Goal: Information Seeking & Learning: Find specific fact

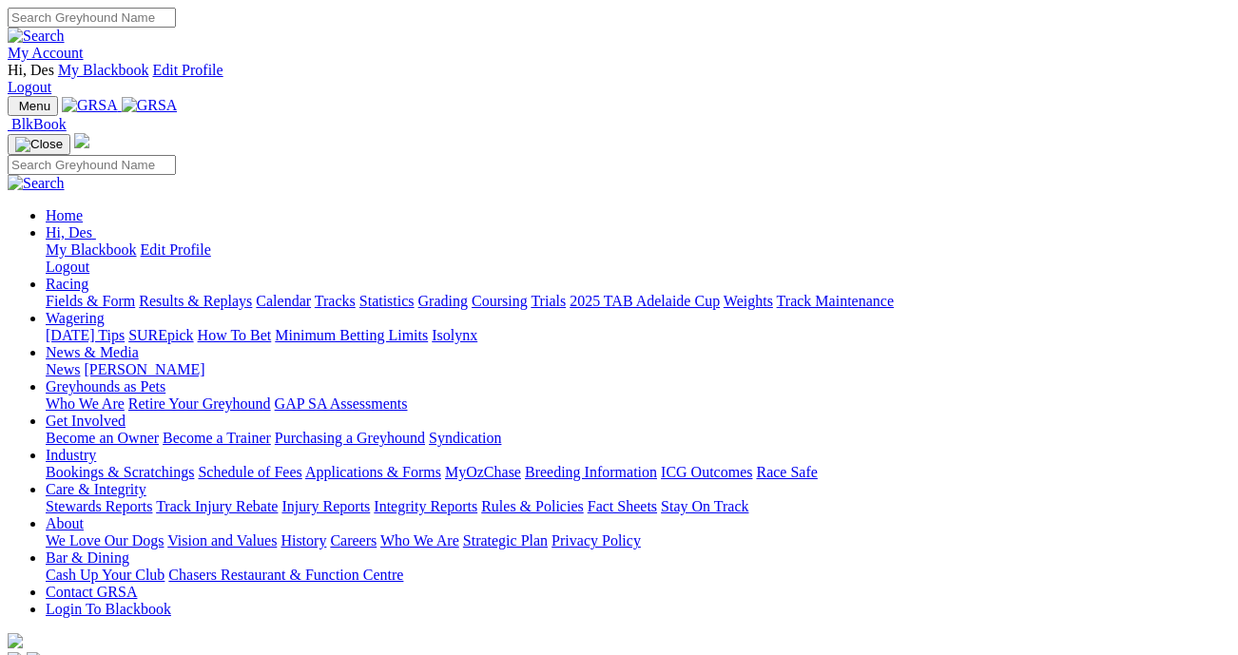
scroll to position [729, 0]
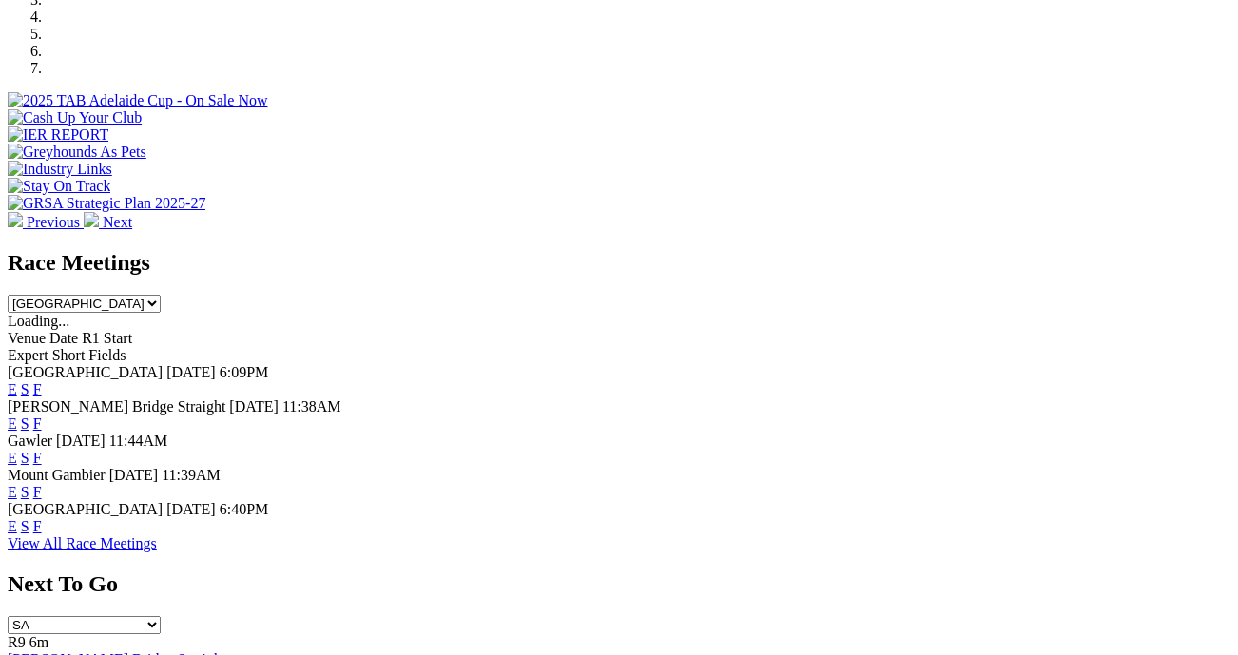
click at [42, 518] on link "F" at bounding box center [37, 526] width 9 height 16
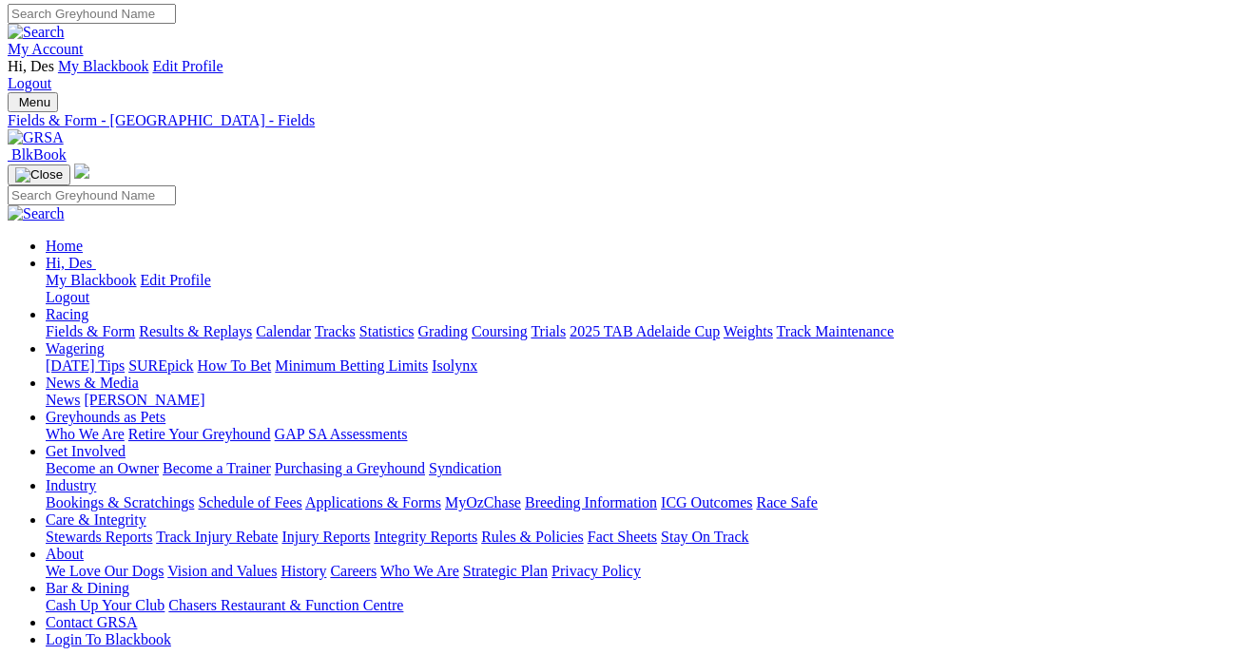
scroll to position [6, 0]
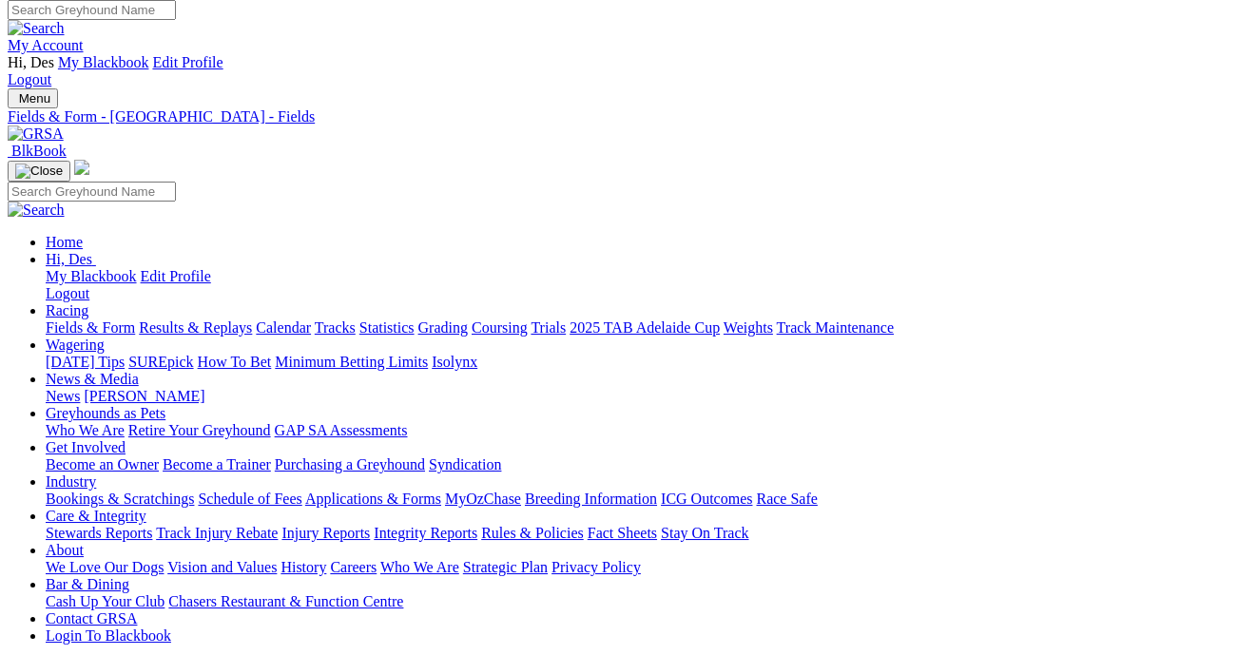
click at [219, 320] on link "Results & Replays" at bounding box center [195, 328] width 113 height 16
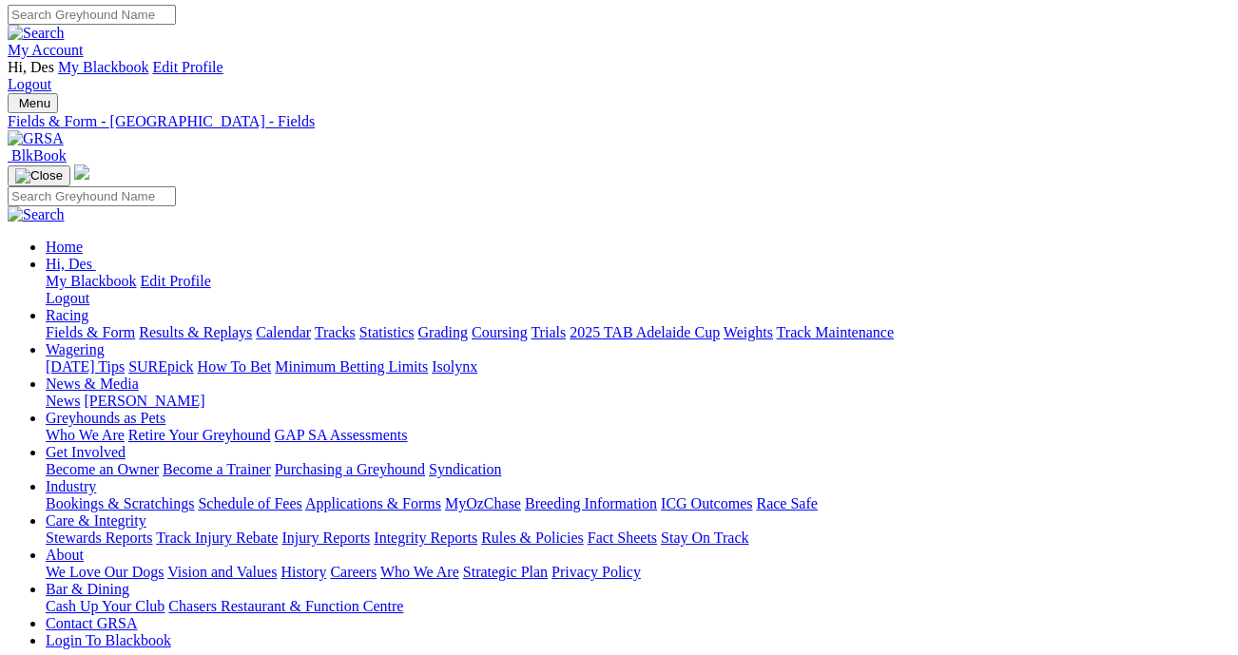
scroll to position [0, 0]
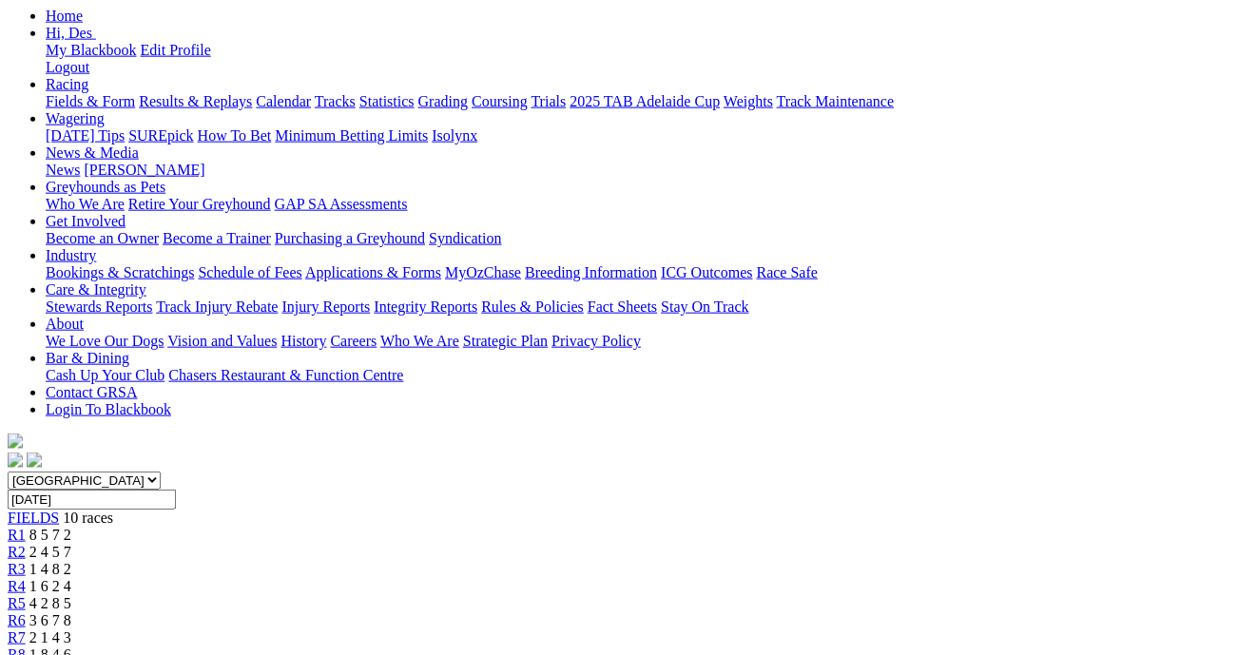
scroll to position [233, 0]
click at [26, 545] on span "R2" at bounding box center [17, 553] width 18 height 16
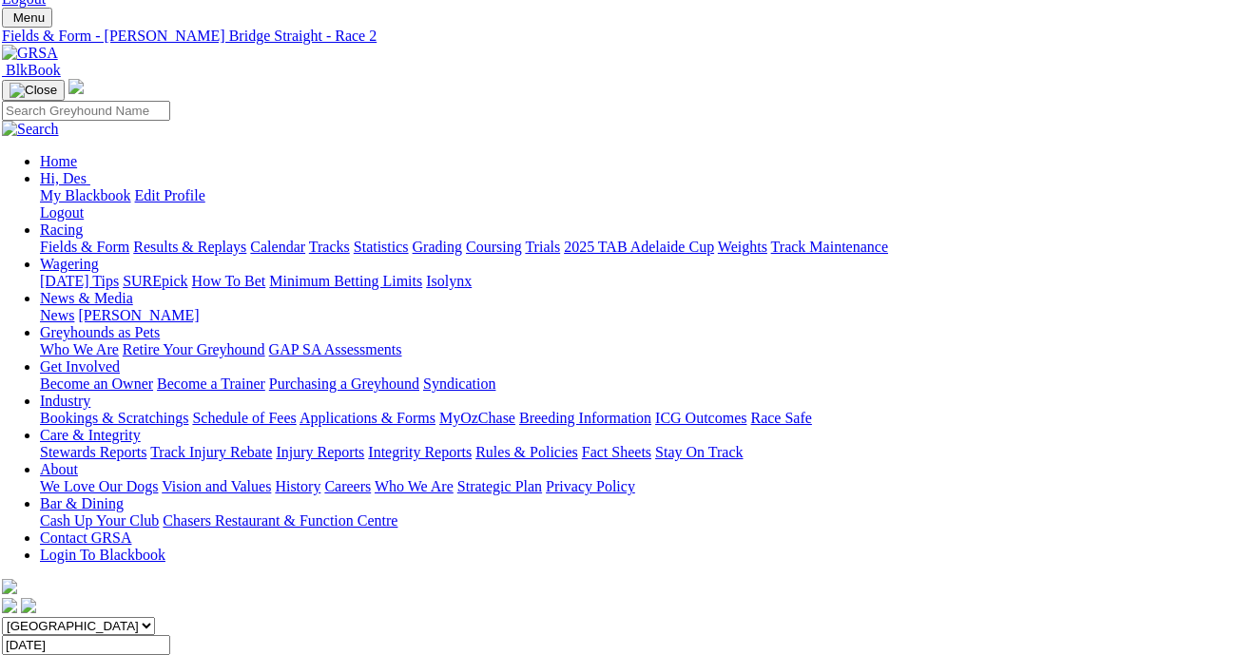
scroll to position [80, 6]
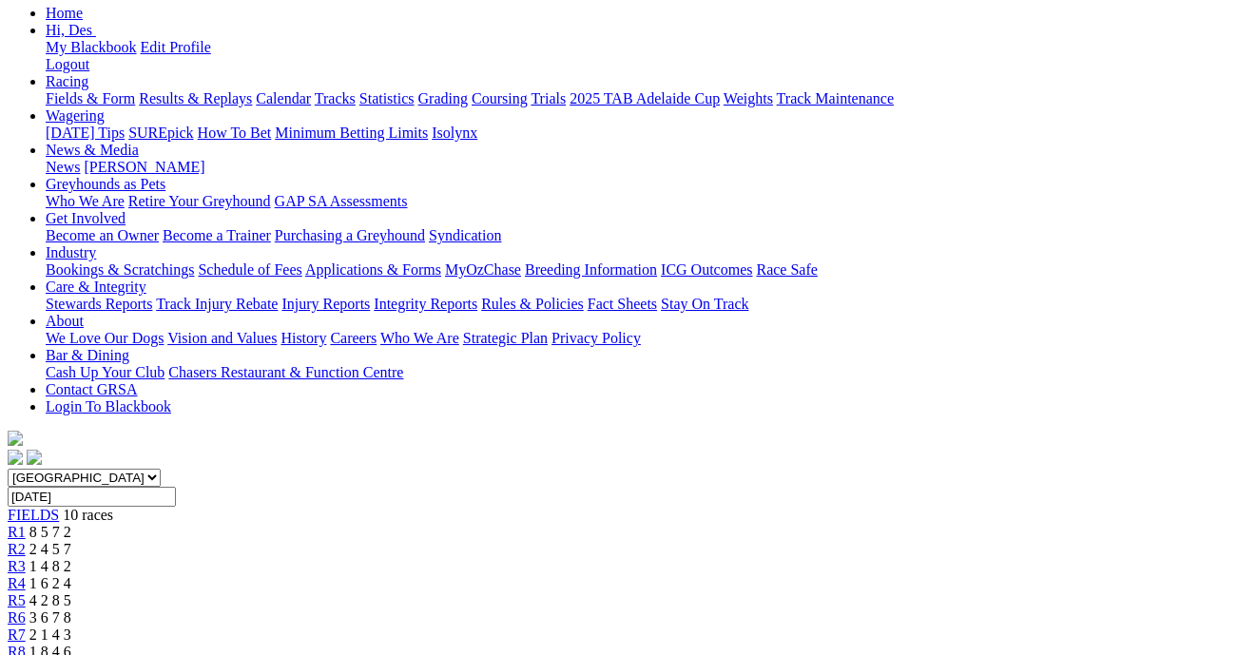
scroll to position [231, 0]
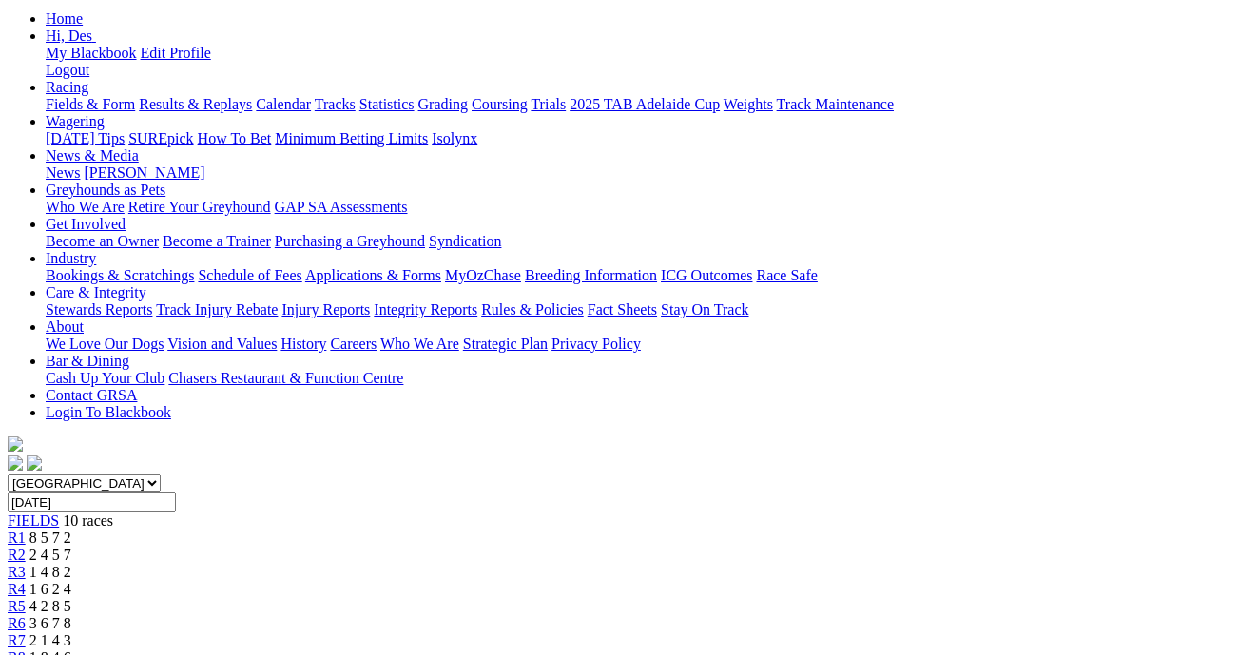
click at [71, 581] on span "1 6 2 4" at bounding box center [50, 589] width 42 height 16
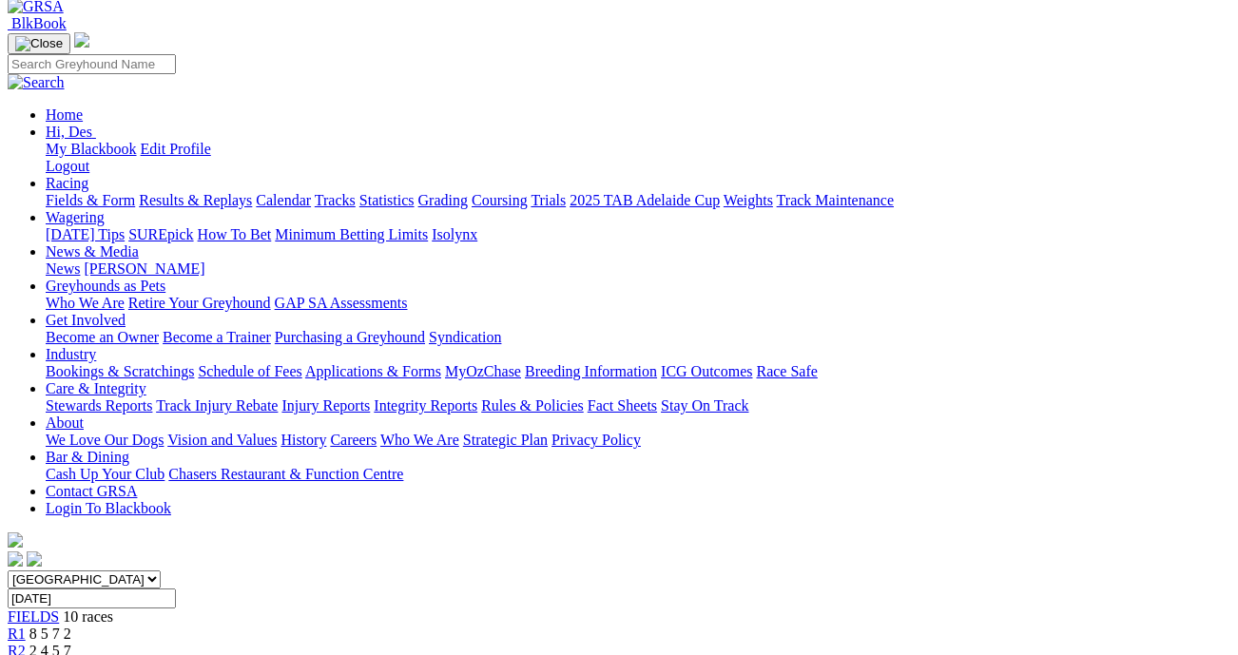
scroll to position [137, 1]
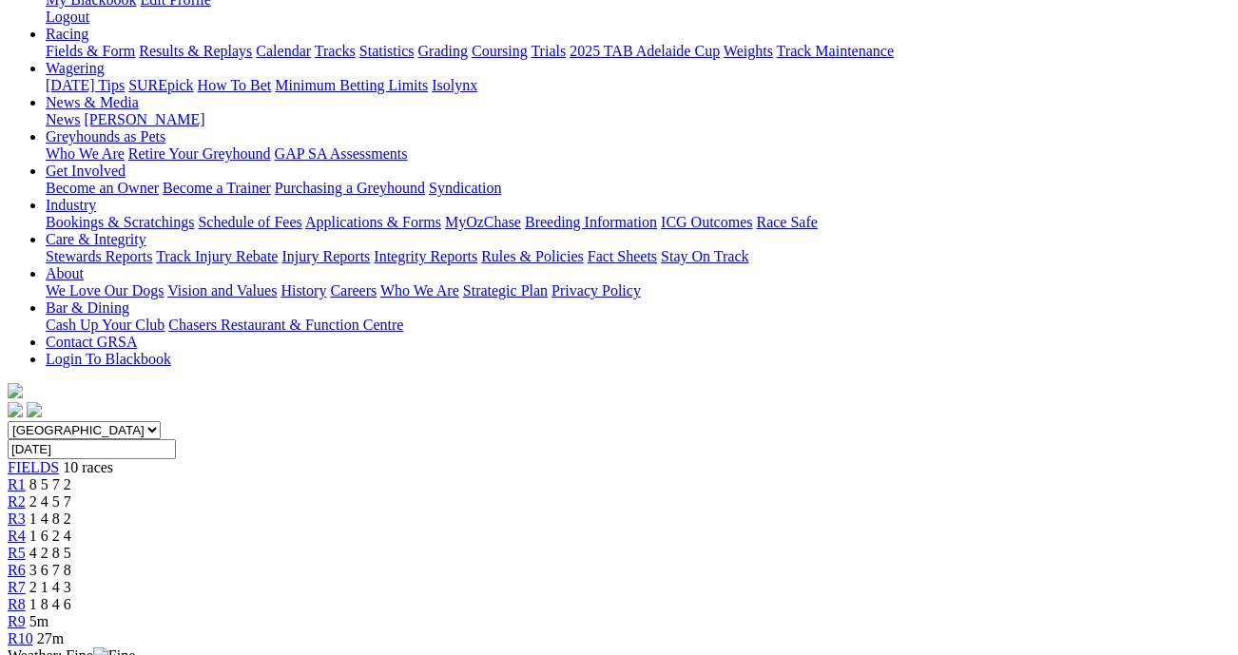
scroll to position [287, 0]
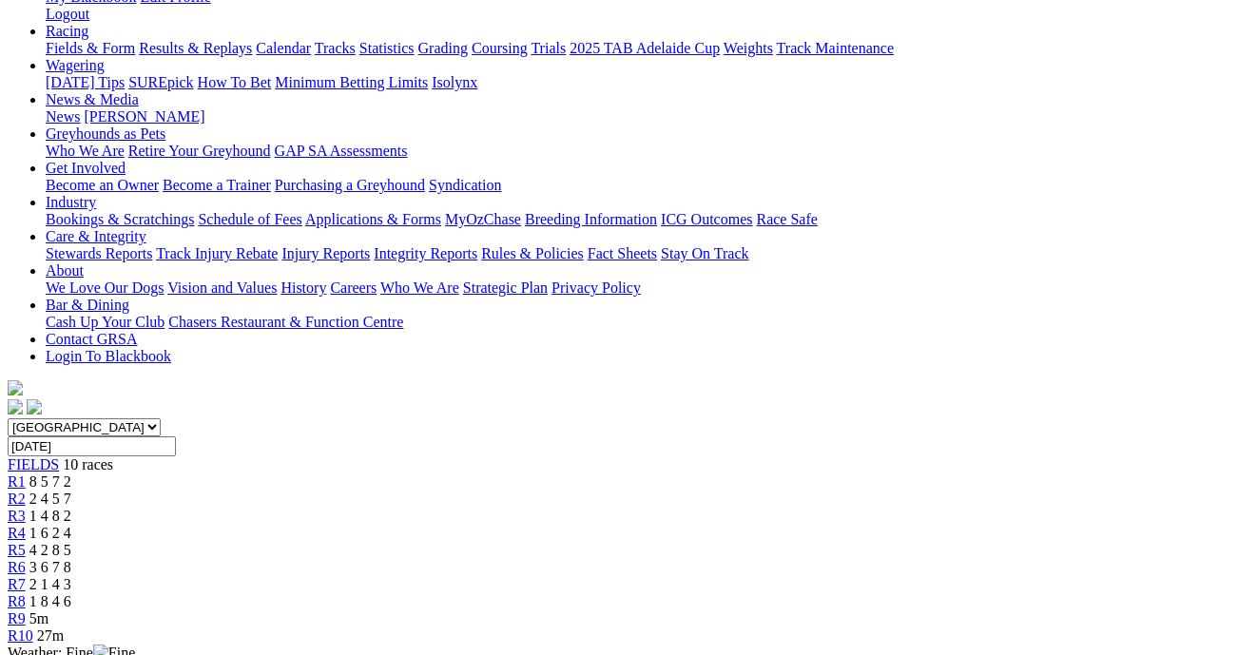
click at [71, 576] on span "2 1 4 3" at bounding box center [50, 584] width 42 height 16
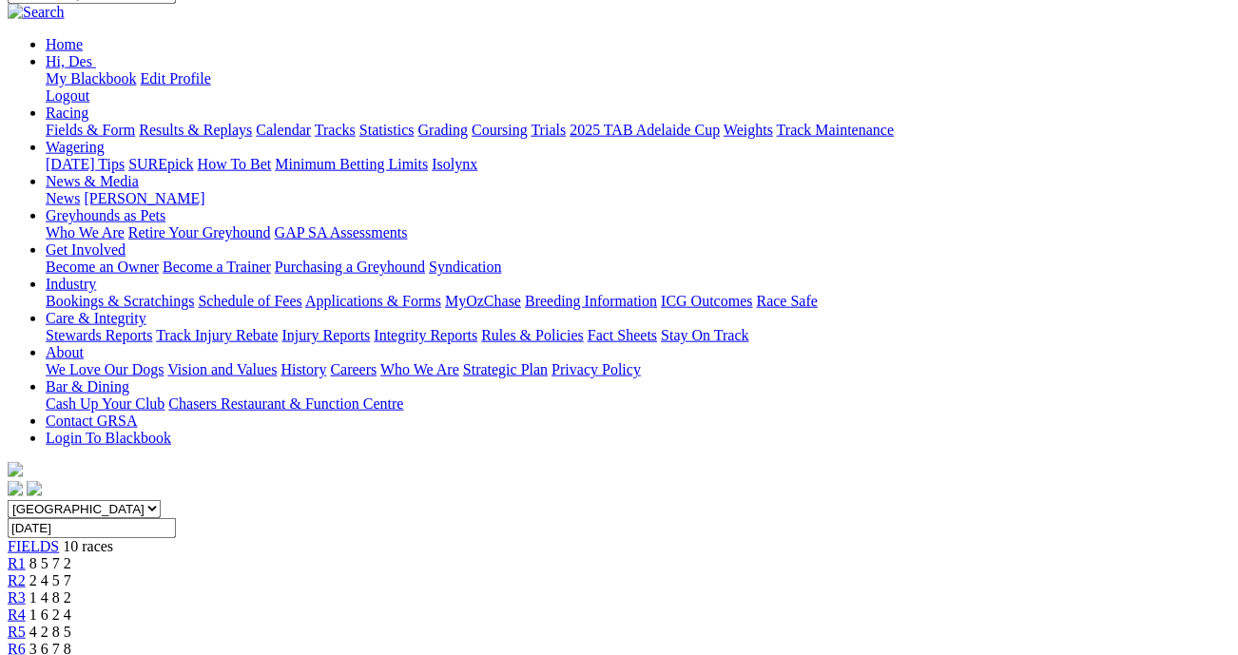
scroll to position [205, 0]
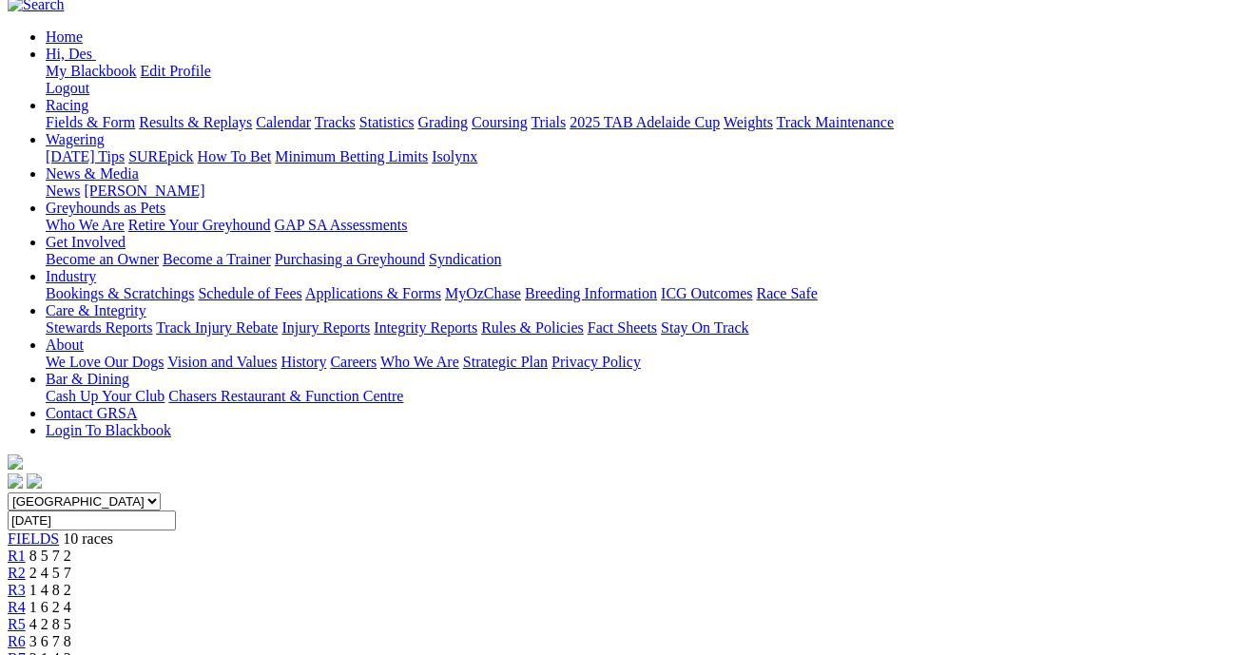
scroll to position [208, 0]
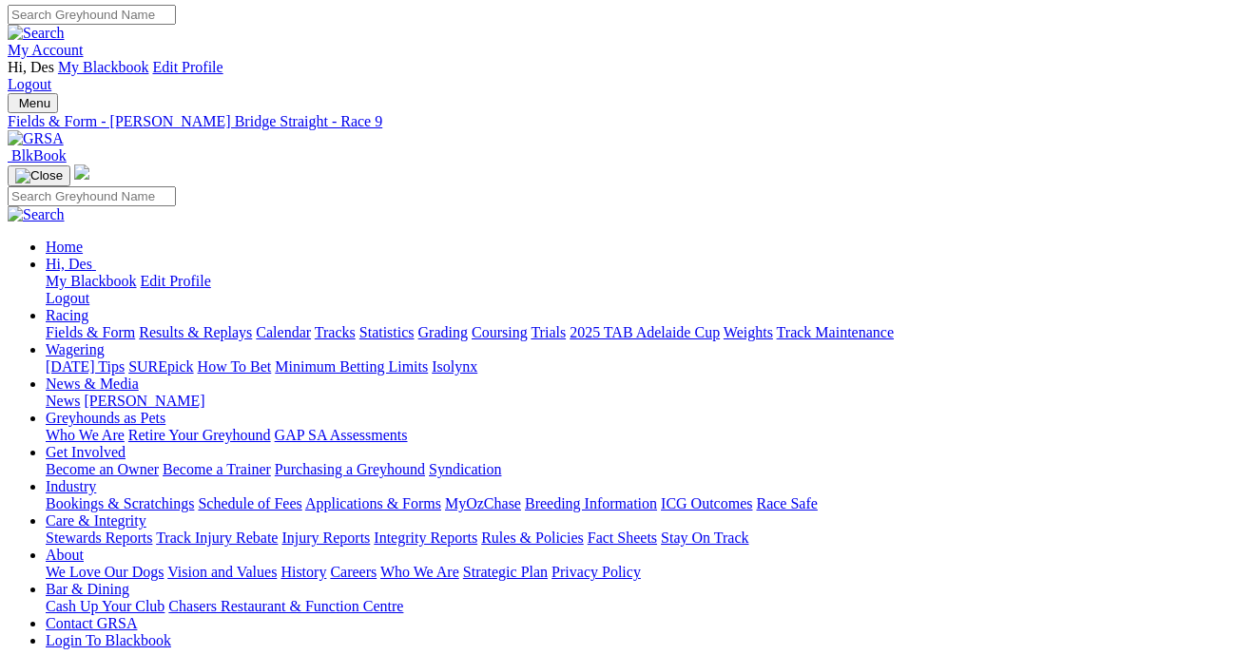
scroll to position [0, 1]
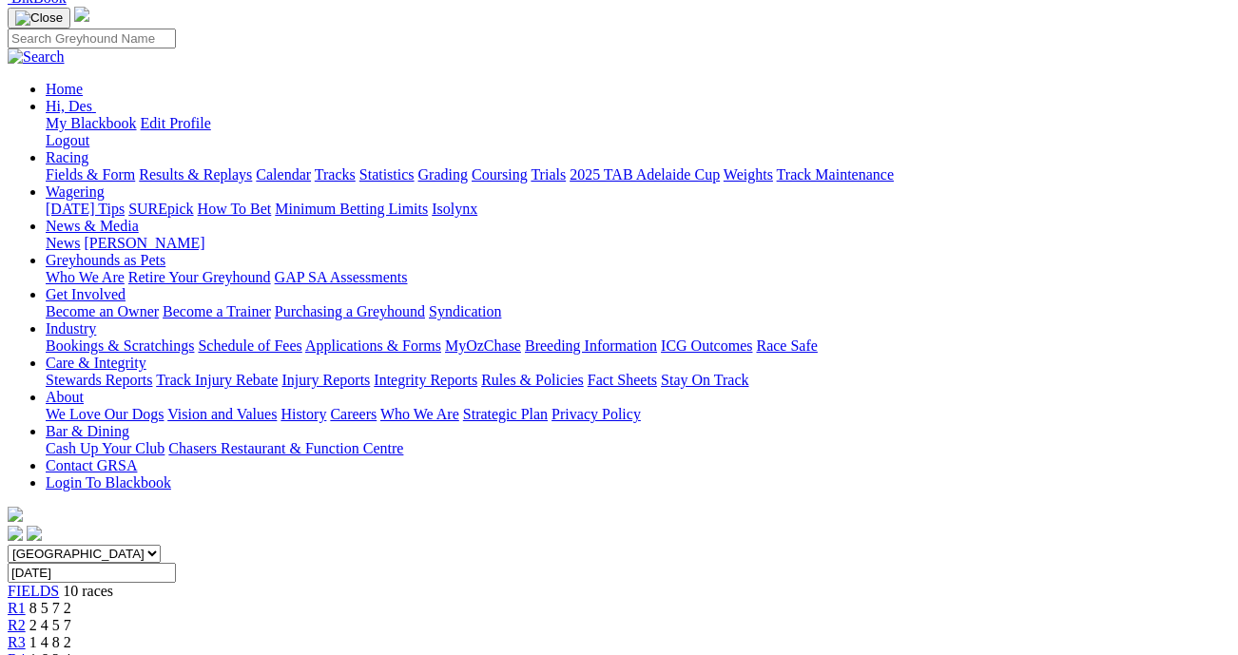
scroll to position [163, 0]
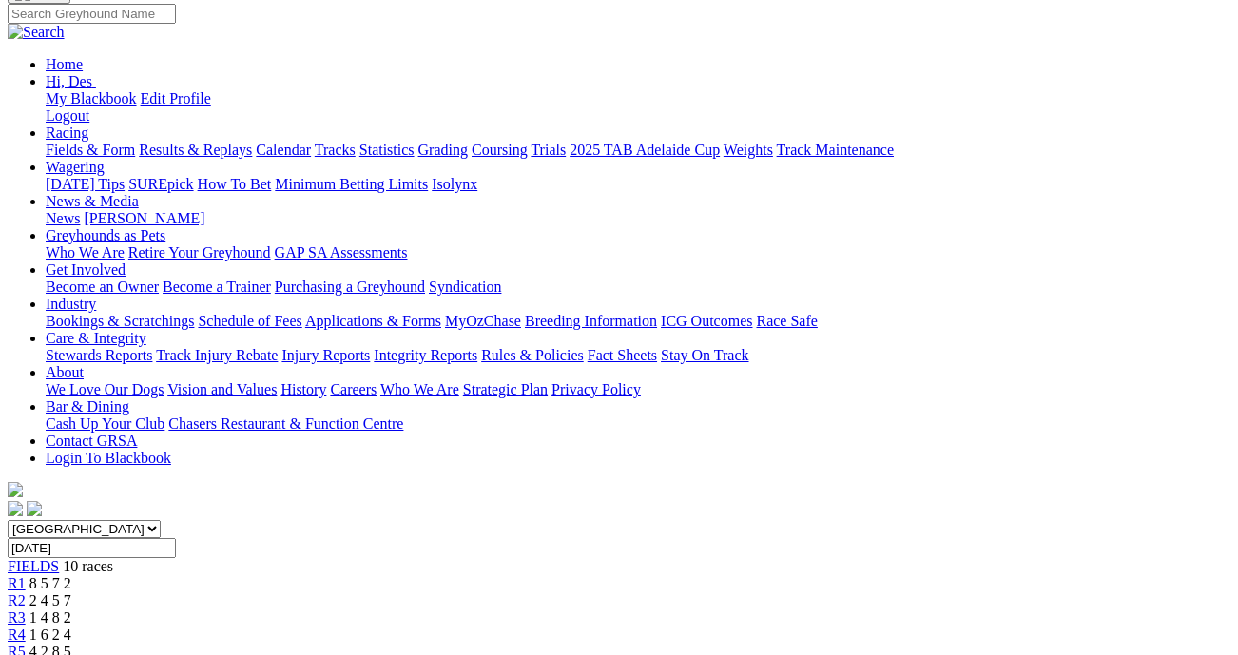
scroll to position [164, 0]
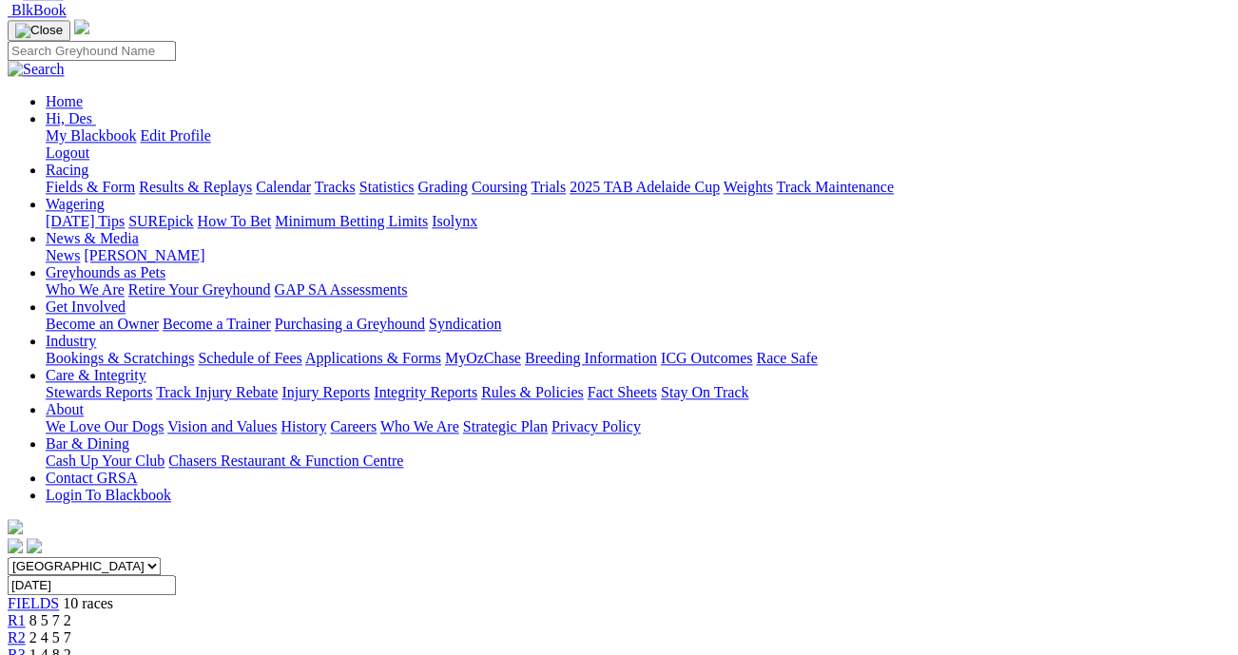
scroll to position [117, 0]
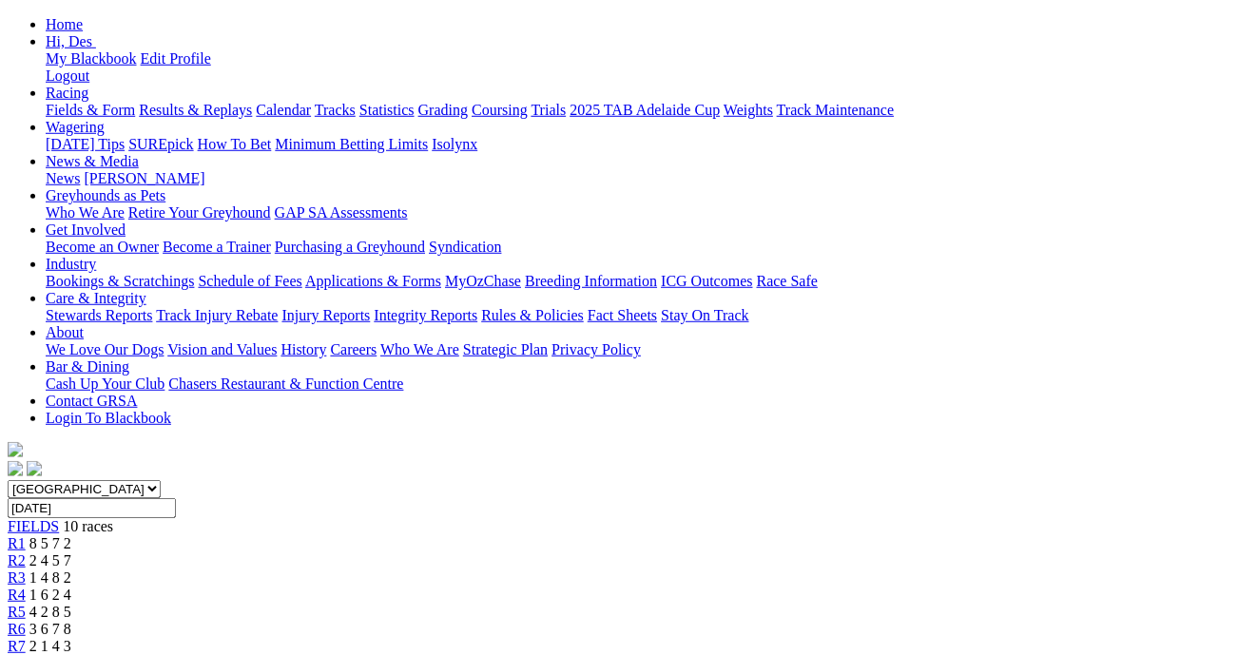
scroll to position [228, 0]
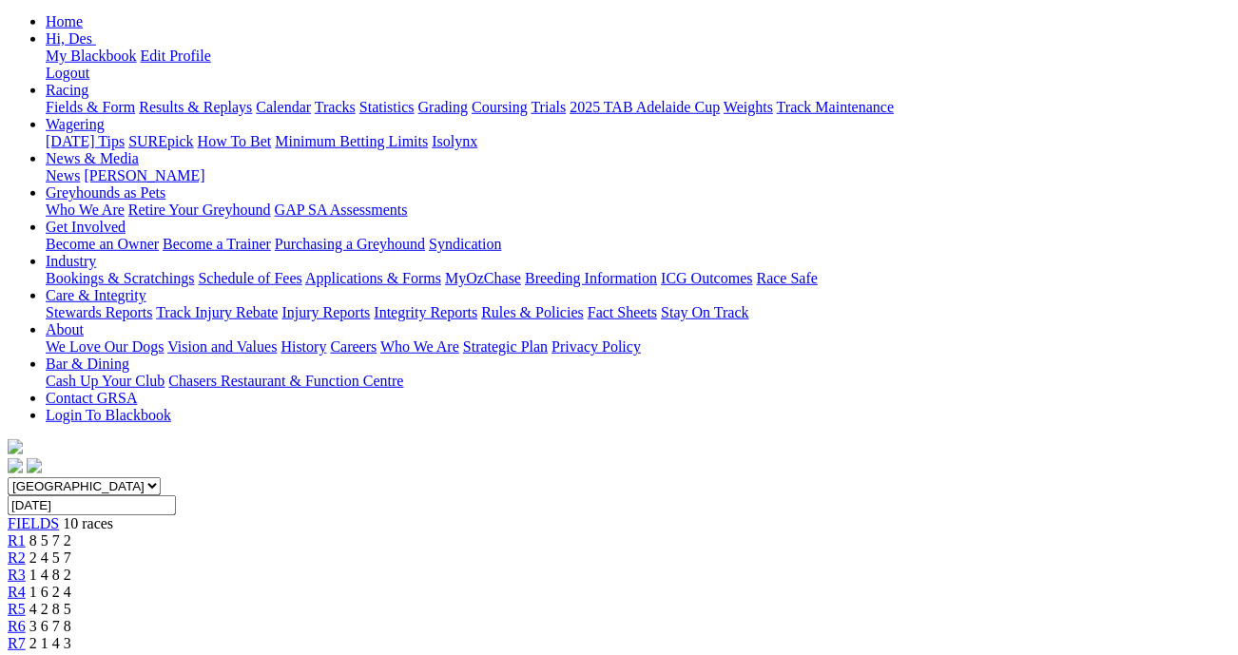
click at [71, 618] on span "3 6 7 8" at bounding box center [50, 626] width 42 height 16
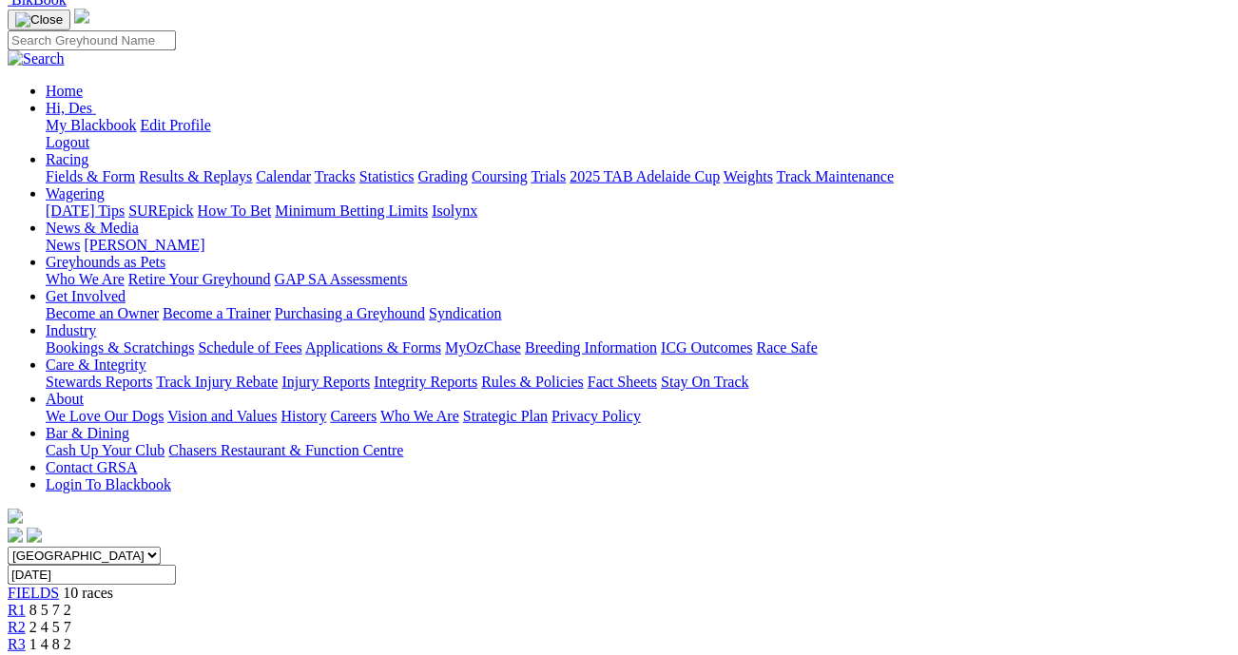
scroll to position [146, 0]
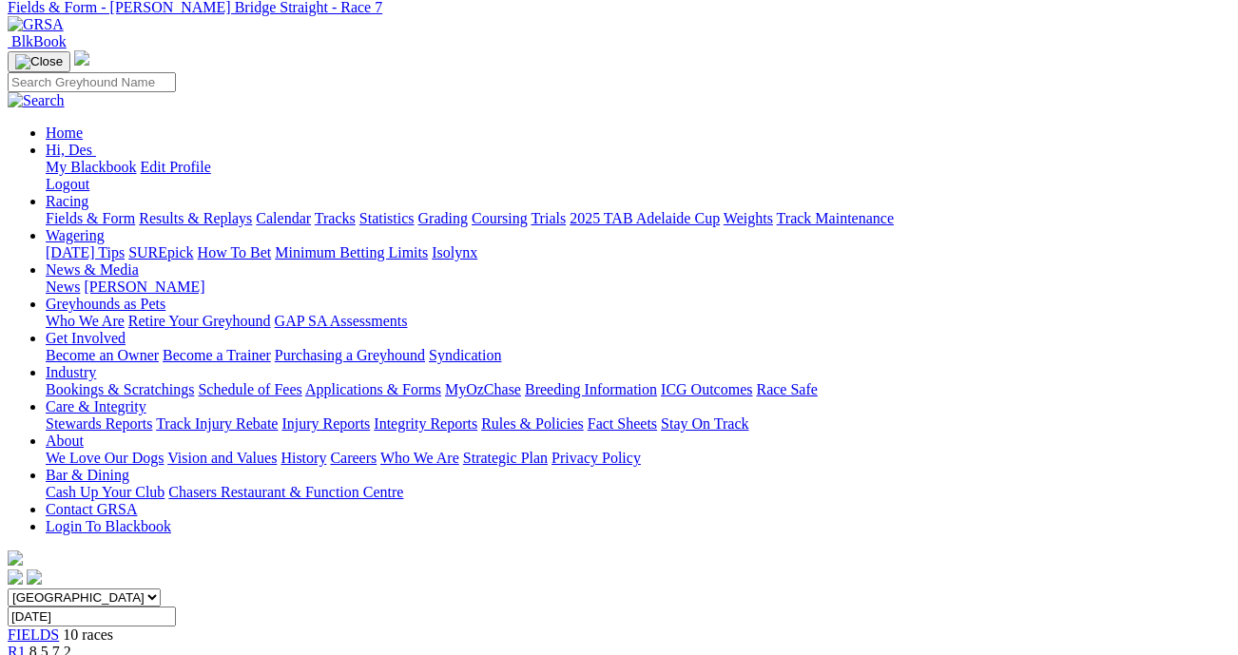
scroll to position [109, 0]
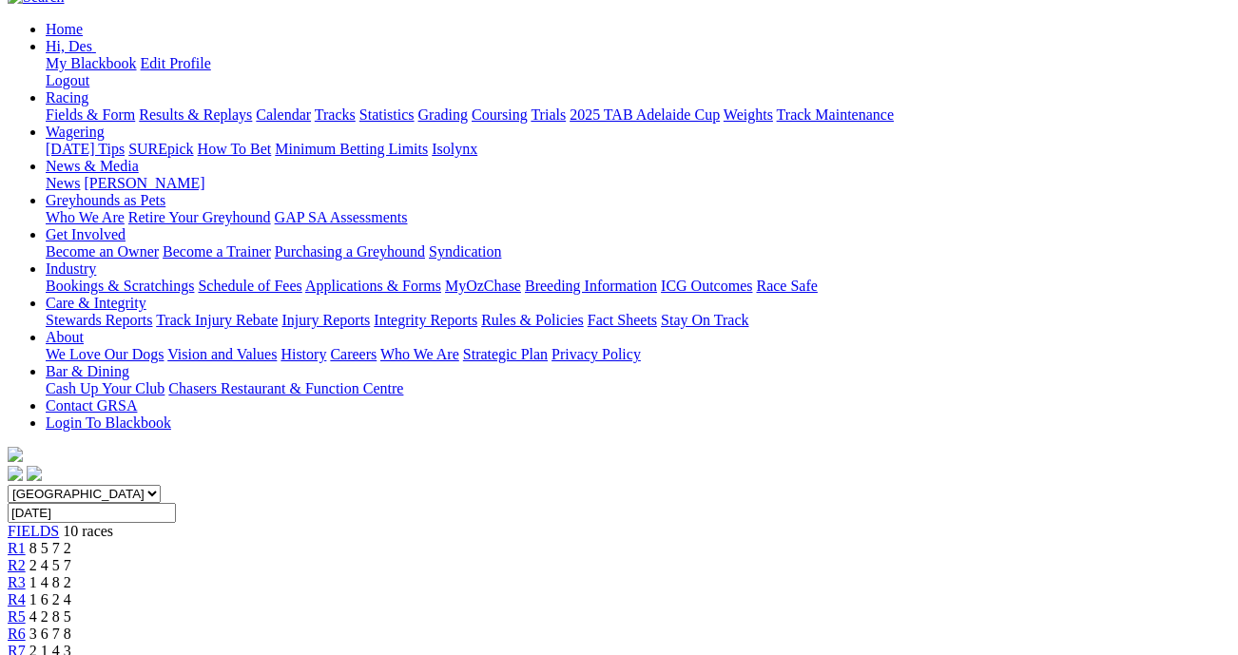
scroll to position [280, 0]
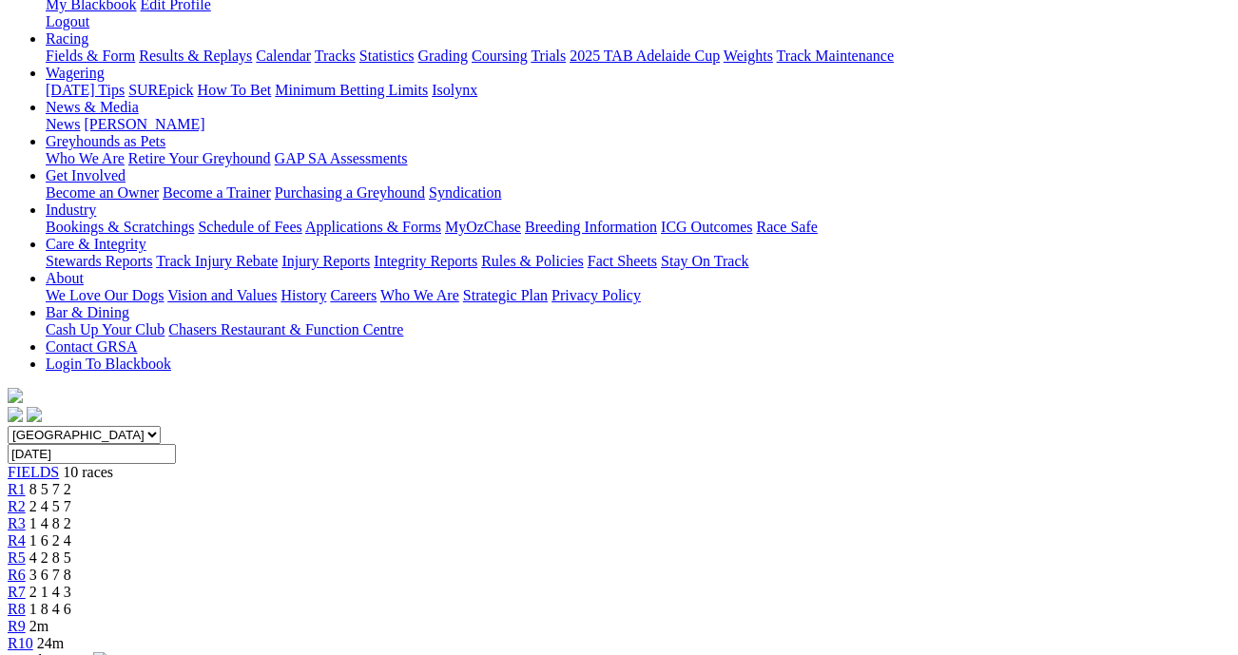
click at [49, 618] on span "2m" at bounding box center [38, 626] width 19 height 16
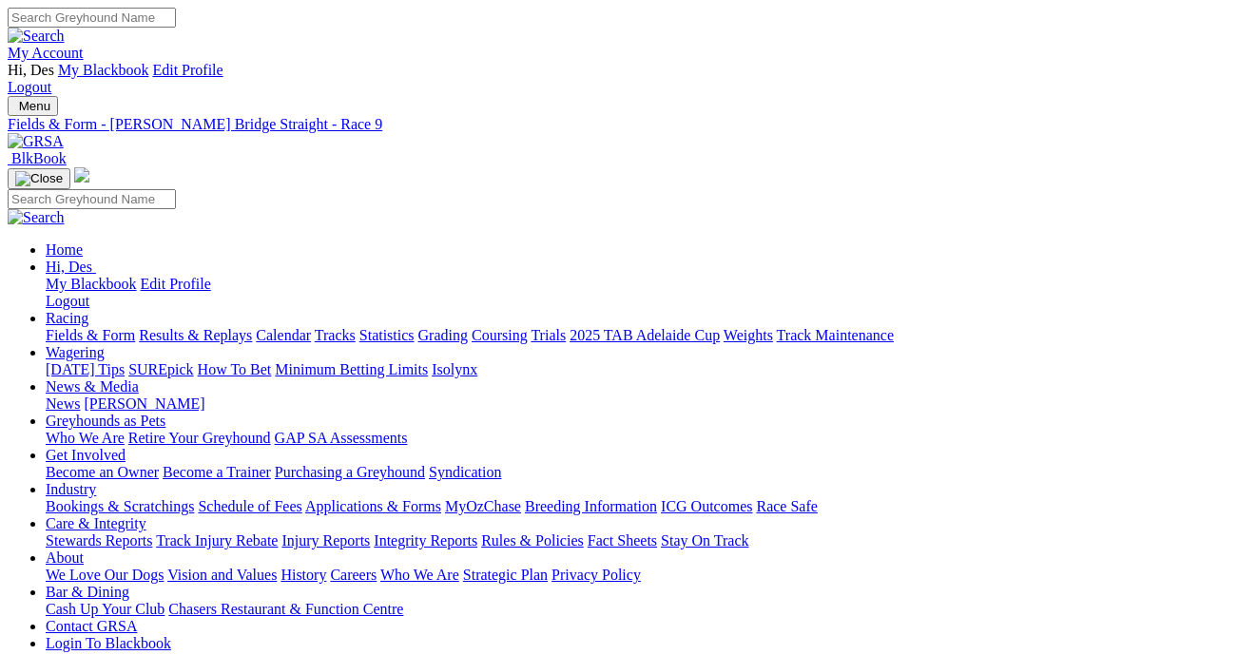
click at [528, 327] on link "Coursing" at bounding box center [500, 335] width 56 height 16
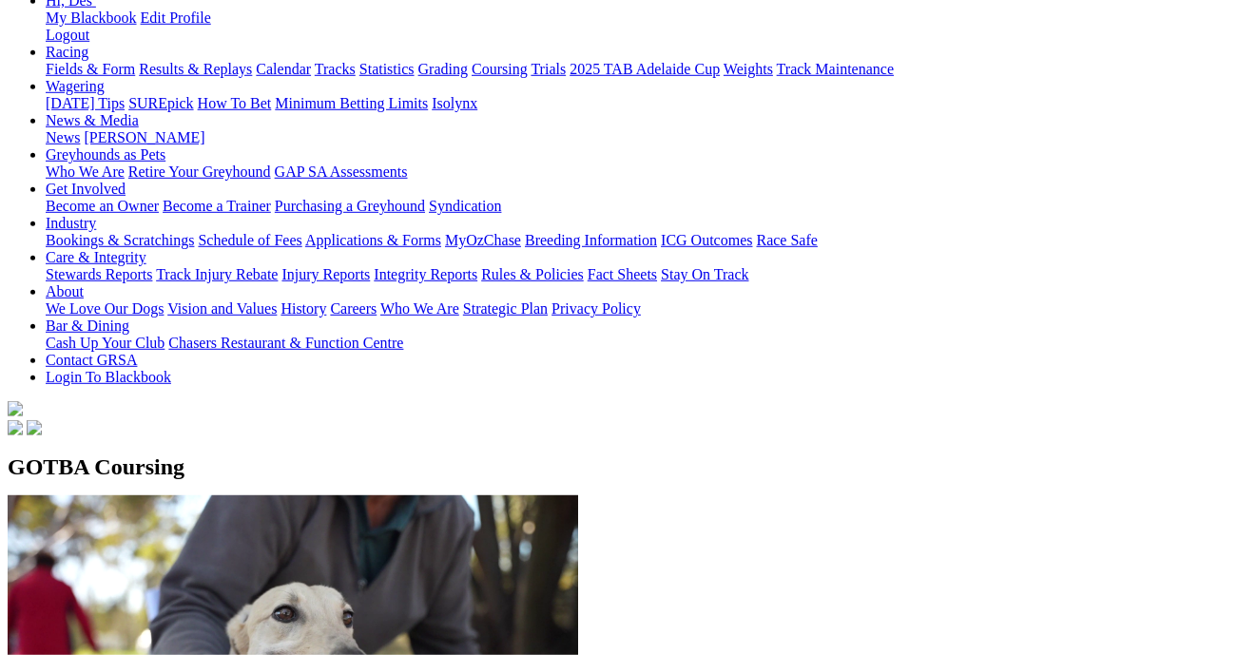
scroll to position [303, 0]
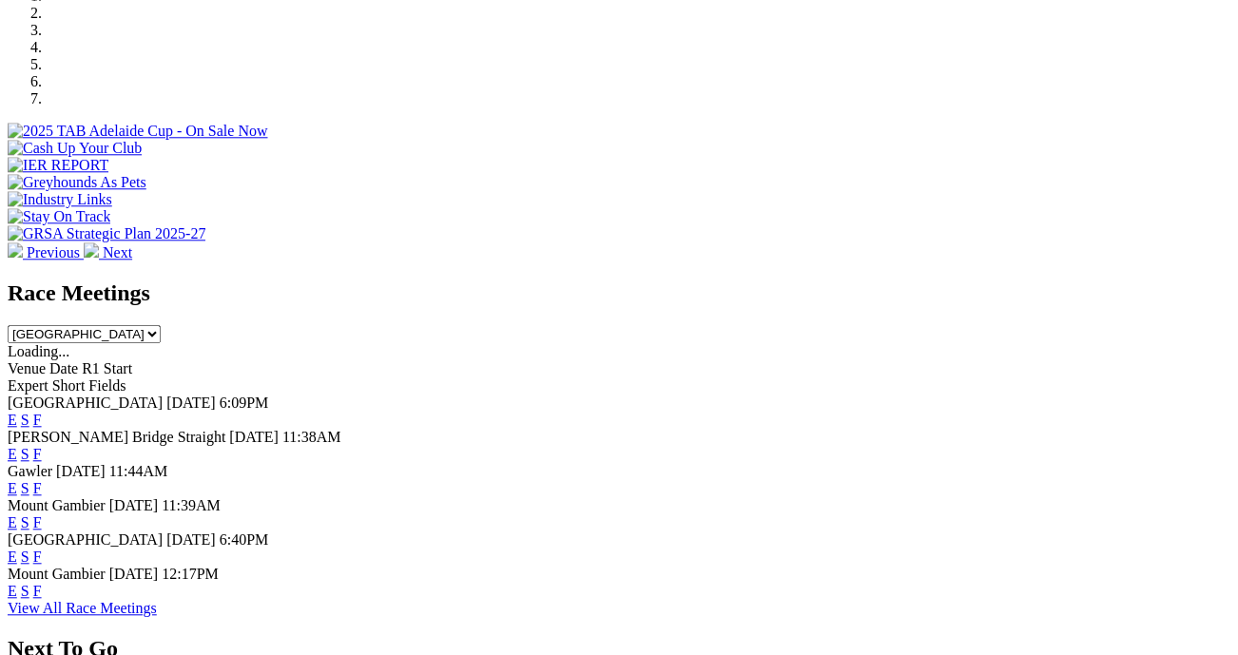
scroll to position [696, 6]
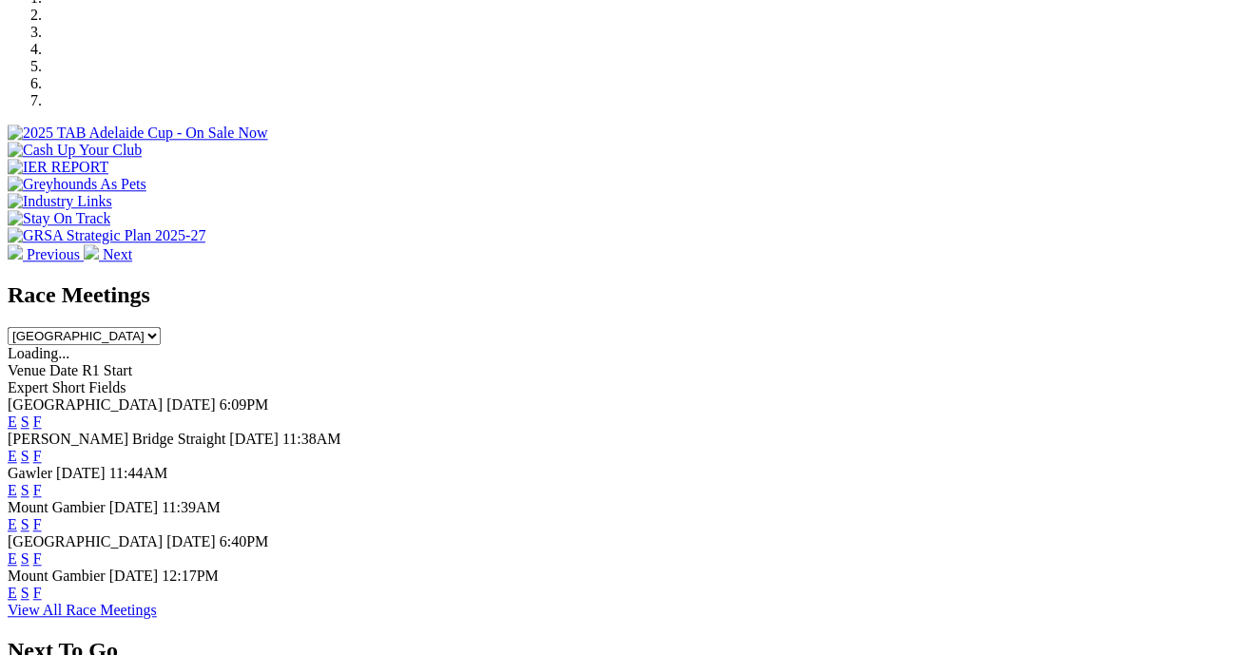
click at [42, 414] on link "F" at bounding box center [37, 422] width 9 height 16
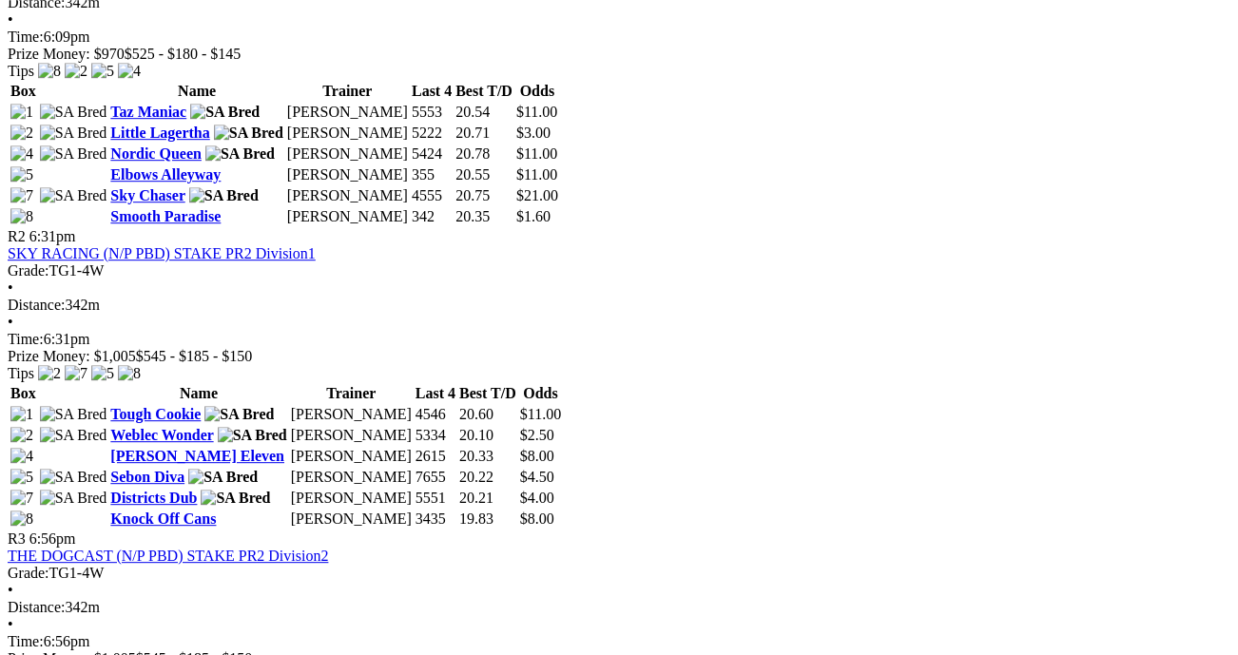
scroll to position [1190, 10]
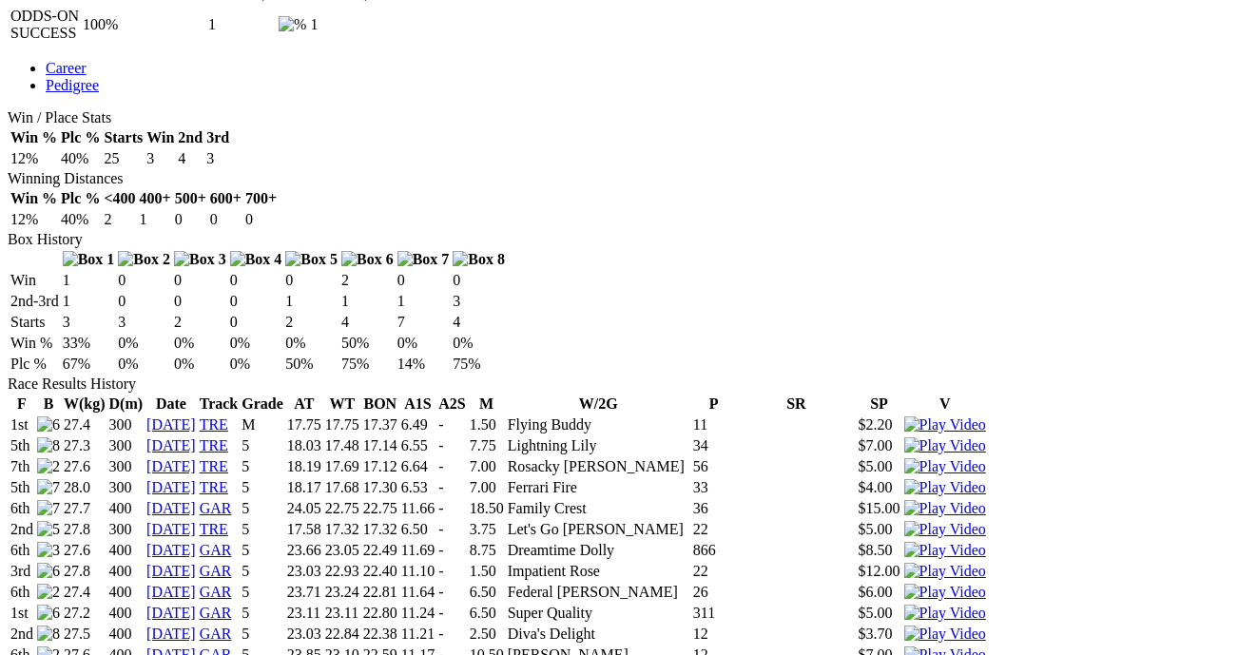
scroll to position [1101, 22]
